Goal: Navigation & Orientation: Go to known website

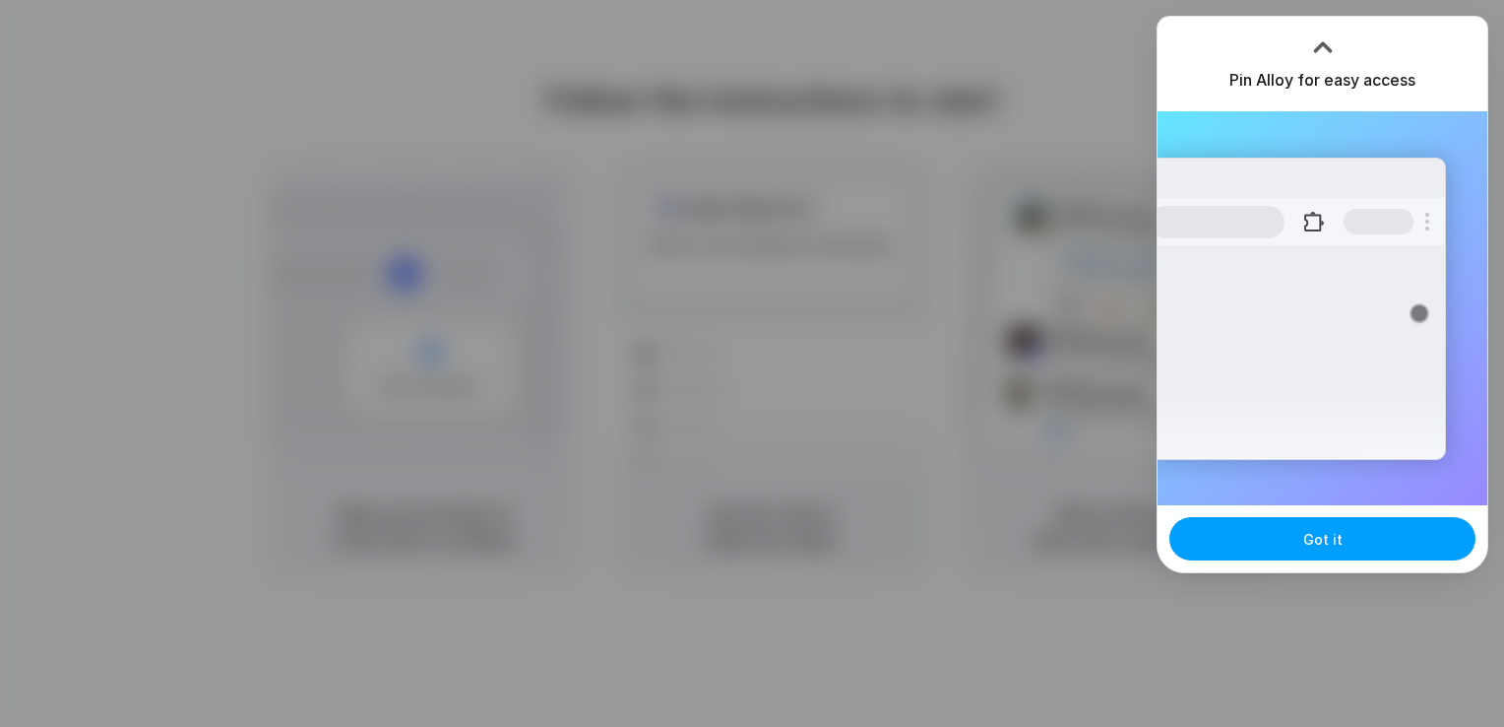
click at [1340, 542] on button "Got it" at bounding box center [1323, 538] width 306 height 43
